Goal: Task Accomplishment & Management: Manage account settings

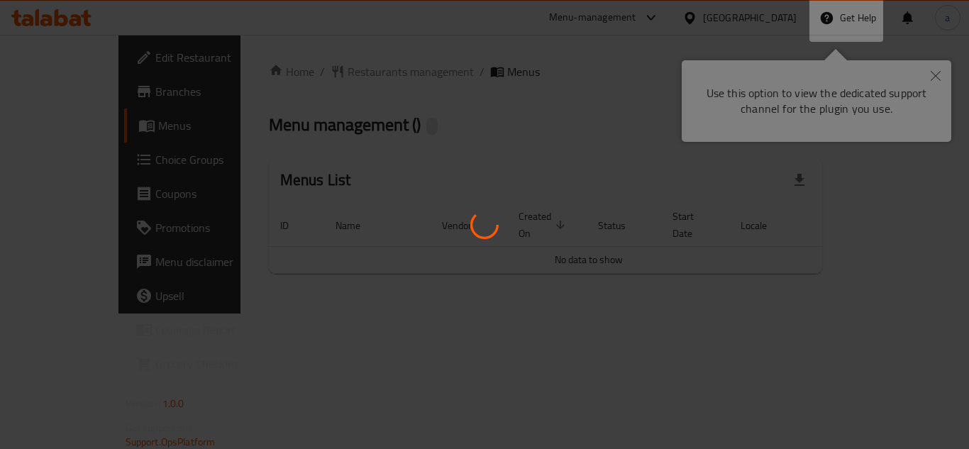
click at [938, 70] on div at bounding box center [484, 224] width 969 height 449
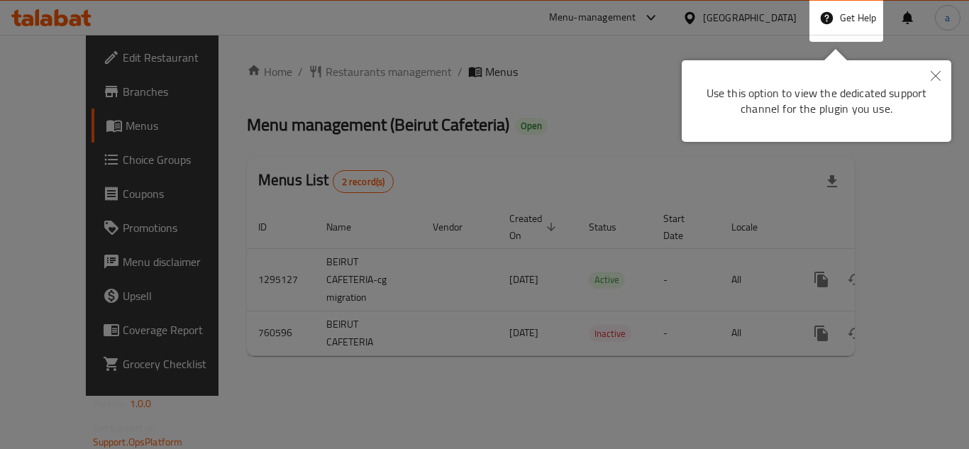
click at [932, 74] on body "​ Menu-management United Arab Emirates Get Help a Edit Restaurant Branches Menu…" at bounding box center [484, 242] width 969 height 414
click at [942, 70] on button "Close" at bounding box center [935, 76] width 31 height 33
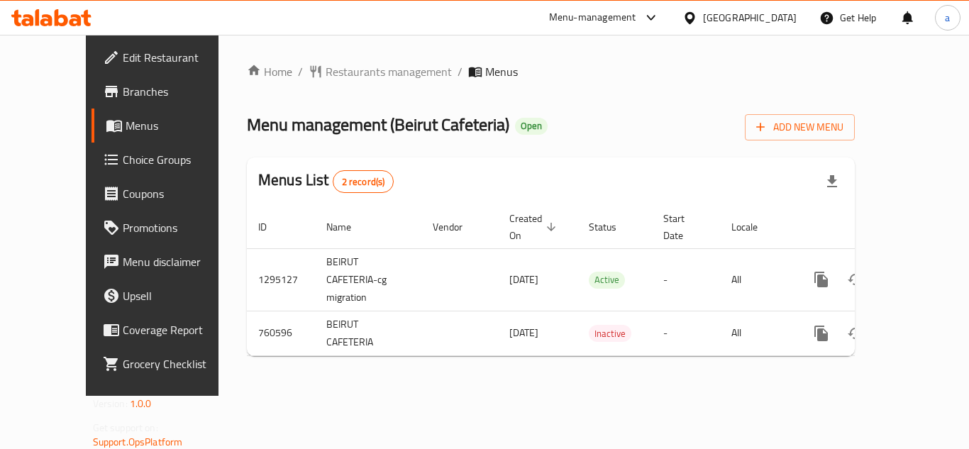
click at [883, 70] on div "Home / Restaurants management / Menus Menu management ( Beirut Cafeteria ) Open…" at bounding box center [551, 215] width 665 height 361
click at [123, 93] on span "Branches" at bounding box center [180, 91] width 114 height 17
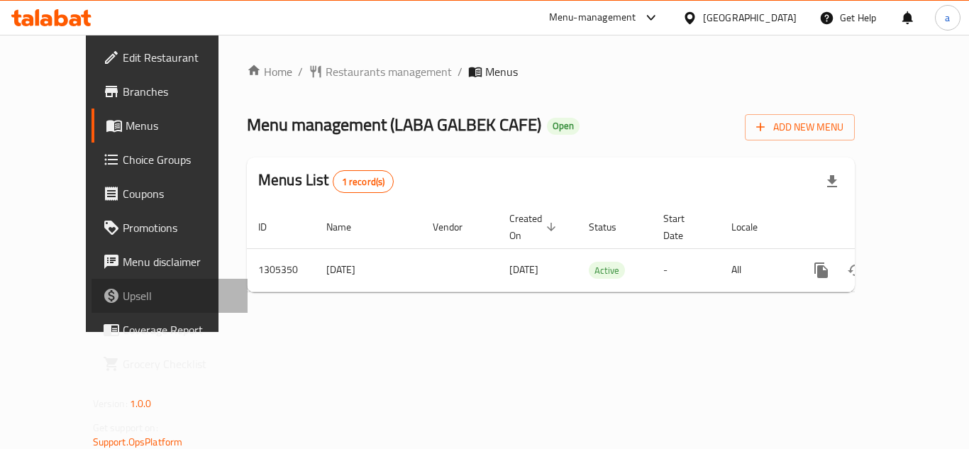
click at [105, 283] on link "Upsell" at bounding box center [170, 296] width 156 height 34
click at [326, 69] on span "Restaurants management" at bounding box center [389, 71] width 126 height 17
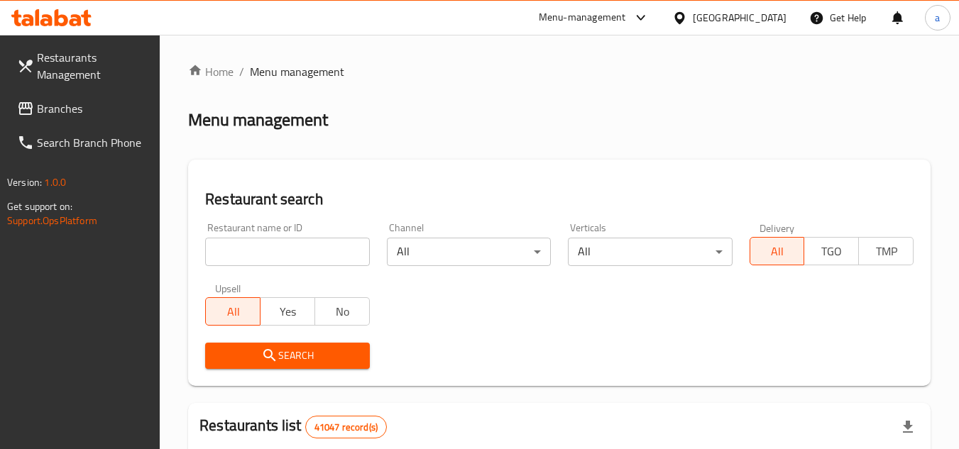
drag, startPoint x: 274, startPoint y: 241, endPoint x: 265, endPoint y: 249, distance: 11.6
click at [274, 241] on input "search" at bounding box center [287, 252] width 164 height 28
click at [264, 250] on input "search" at bounding box center [287, 252] width 164 height 28
paste input "703210"
type input "703210"
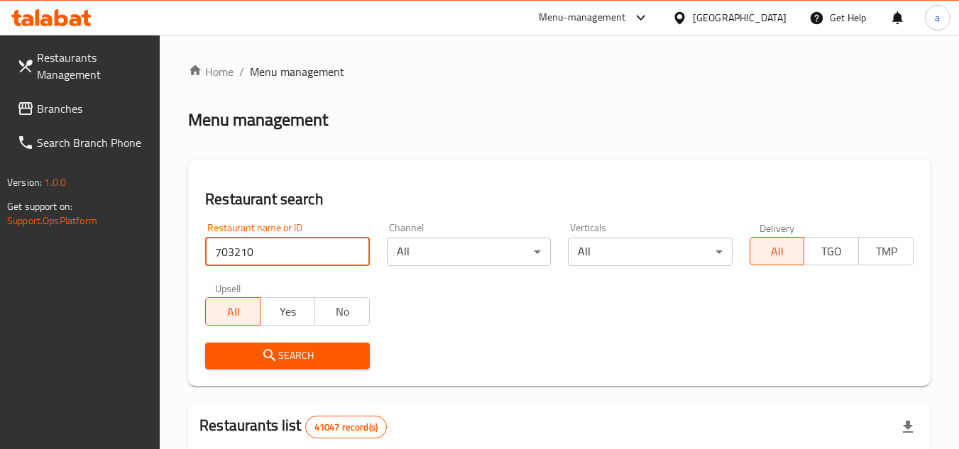
click button "Search" at bounding box center [287, 356] width 164 height 26
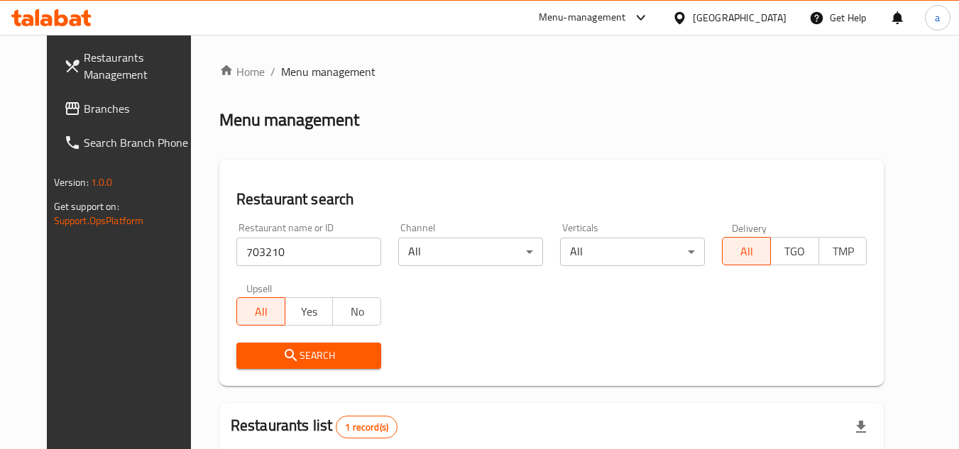
scroll to position [172, 0]
